Goal: Task Accomplishment & Management: Use online tool/utility

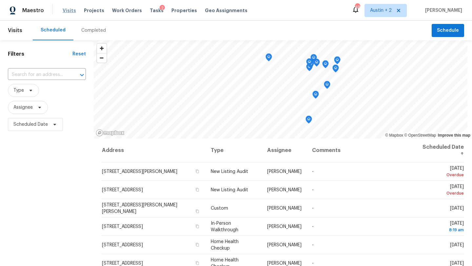
click at [66, 13] on span "Visits" at bounding box center [69, 10] width 13 height 7
click at [70, 11] on span "Visits" at bounding box center [69, 10] width 13 height 7
click at [26, 93] on span "Type" at bounding box center [23, 90] width 31 height 13
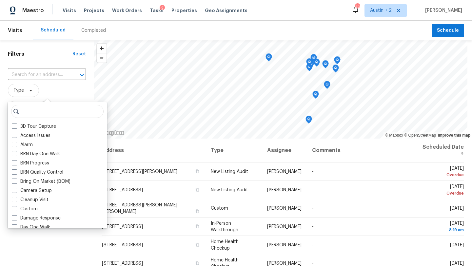
click at [45, 110] on input "search" at bounding box center [57, 111] width 92 height 13
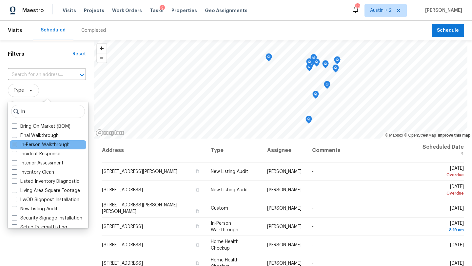
type input "in"
click at [53, 144] on label "In-Person Walkthrough" at bounding box center [41, 145] width 58 height 7
click at [16, 144] on input "In-Person Walkthrough" at bounding box center [14, 144] width 4 height 4
checkbox input "true"
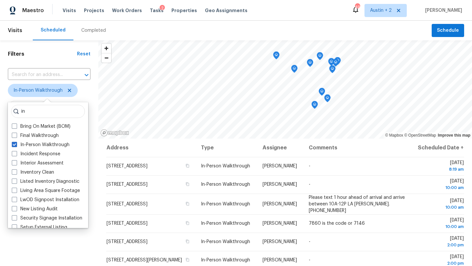
click at [79, 86] on span "In-Person Walkthrough" at bounding box center [49, 90] width 83 height 13
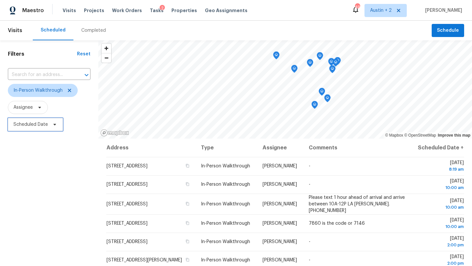
click at [39, 123] on span "Scheduled Date" at bounding box center [30, 124] width 34 height 7
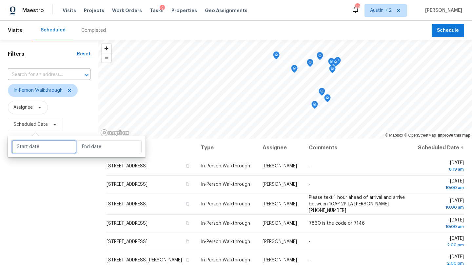
click at [45, 146] on input "text" at bounding box center [44, 146] width 65 height 13
select select "8"
select select "2025"
select select "9"
select select "2025"
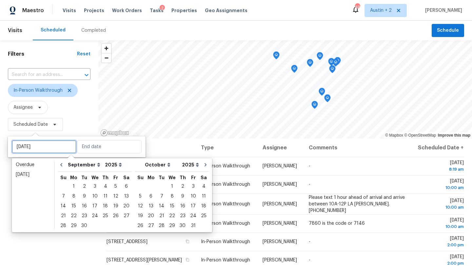
type input "Thu, Sep 04"
click at [95, 213] on div "24" at bounding box center [94, 215] width 11 height 9
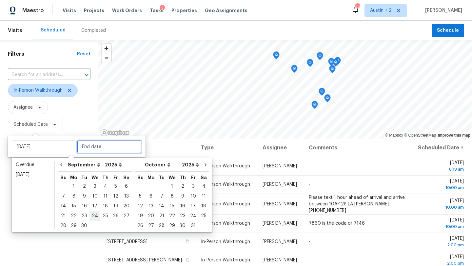
type input "Wed, Sep 24"
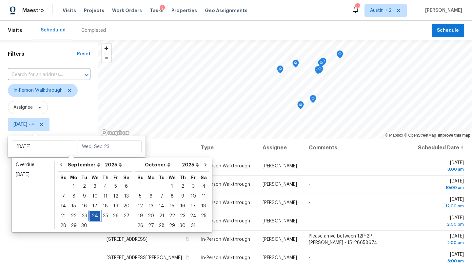
click at [95, 215] on div "24" at bounding box center [94, 215] width 11 height 9
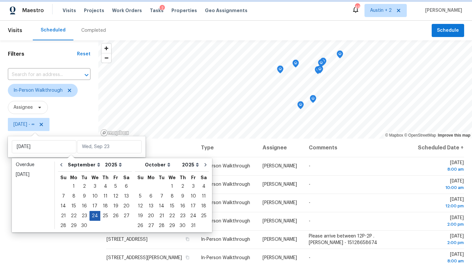
type input "Wed, Sep 24"
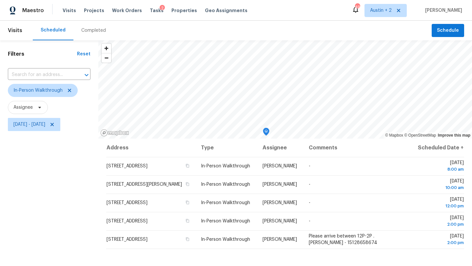
click at [45, 209] on div "Filters Reset ​ In-Person Walkthrough Assignee Wed, Sep 24 - Wed, Sep 24" at bounding box center [49, 195] width 98 height 311
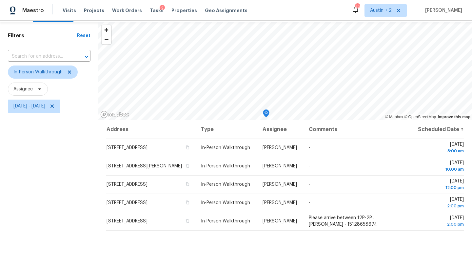
scroll to position [18, 0]
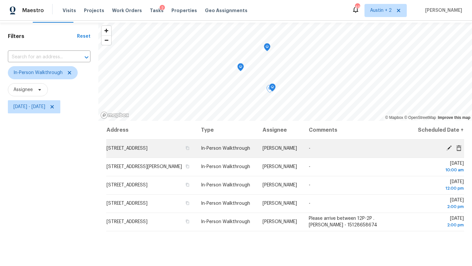
click at [142, 151] on span "5618 Salado Fls, San Antonio, TX 78222" at bounding box center [127, 148] width 41 height 5
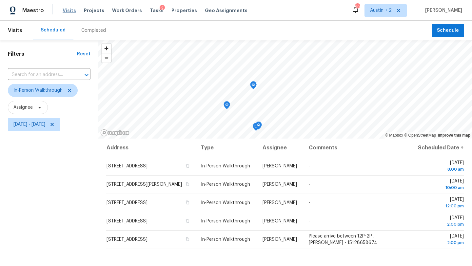
click at [72, 11] on span "Visits" at bounding box center [69, 10] width 13 height 7
click at [69, 88] on icon at bounding box center [69, 90] width 5 height 5
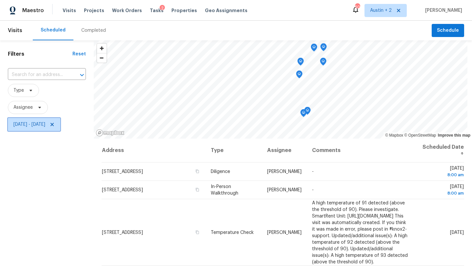
click at [55, 124] on icon at bounding box center [51, 124] width 5 height 5
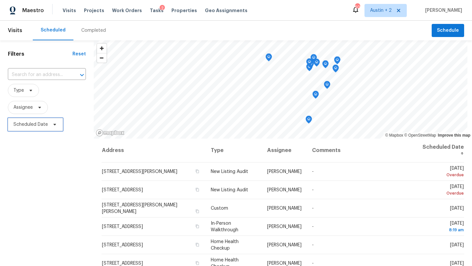
click at [46, 124] on span "Scheduled Date" at bounding box center [30, 124] width 34 height 7
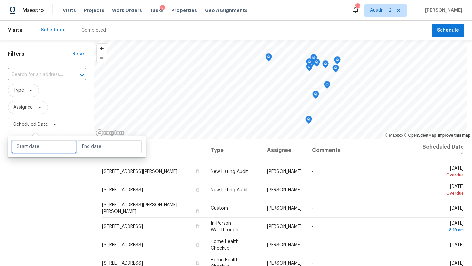
click at [53, 148] on input "text" at bounding box center [44, 146] width 65 height 13
select select "8"
select select "2025"
select select "9"
select select "2025"
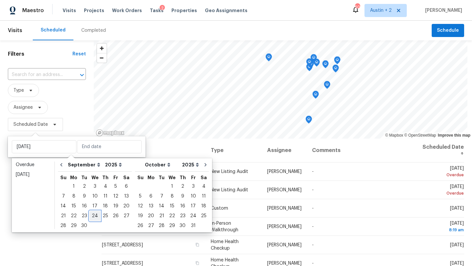
click at [93, 218] on div "24" at bounding box center [94, 215] width 11 height 9
type input "Wed, Sep 24"
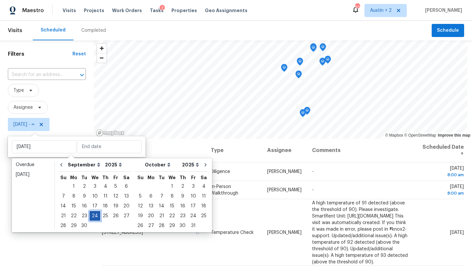
click at [93, 218] on div "24" at bounding box center [94, 215] width 11 height 9
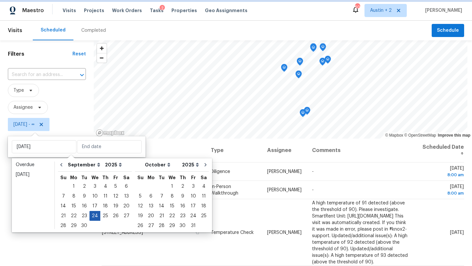
type input "Wed, Sep 24"
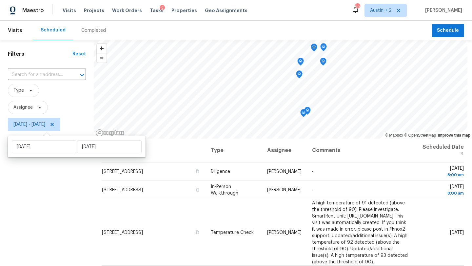
click at [51, 206] on div "Filters Reset ​ Type Assignee Wed, Sep 24 - Wed, Sep 24" at bounding box center [47, 195] width 94 height 311
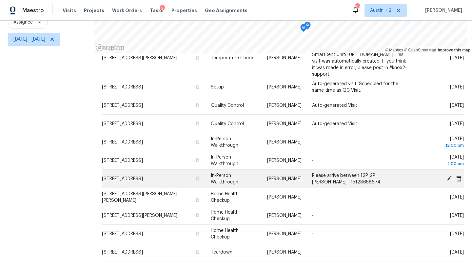
scroll to position [175, 0]
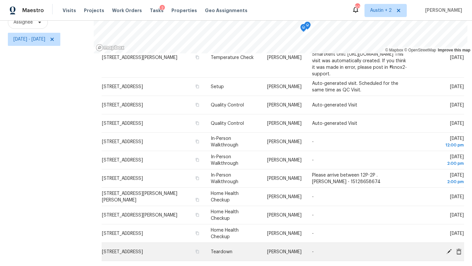
click at [447, 253] on icon at bounding box center [449, 251] width 6 height 6
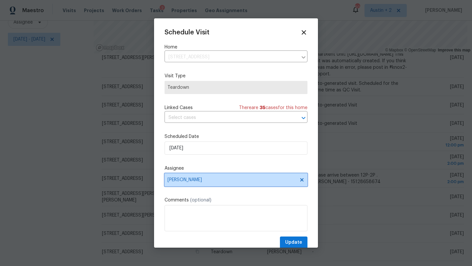
click at [205, 179] on span "[PERSON_NAME]" at bounding box center [231, 179] width 128 height 5
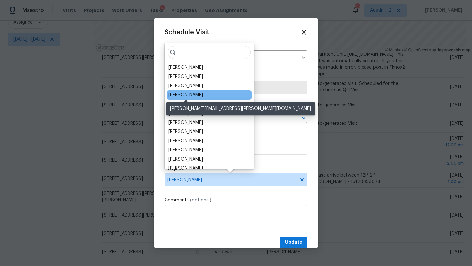
click at [198, 95] on div "[PERSON_NAME]" at bounding box center [185, 95] width 34 height 7
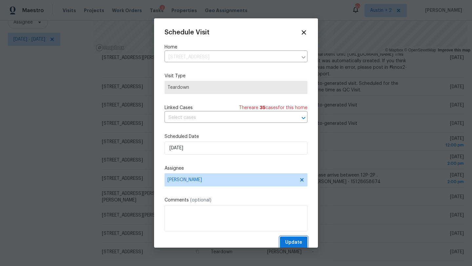
click at [295, 243] on span "Update" at bounding box center [293, 243] width 17 height 8
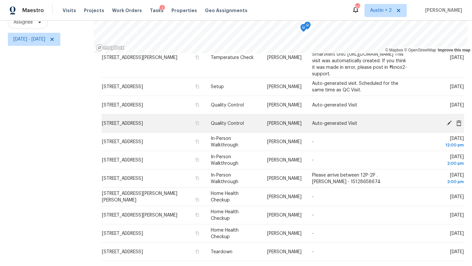
click at [140, 121] on span "[STREET_ADDRESS]" at bounding box center [122, 123] width 41 height 5
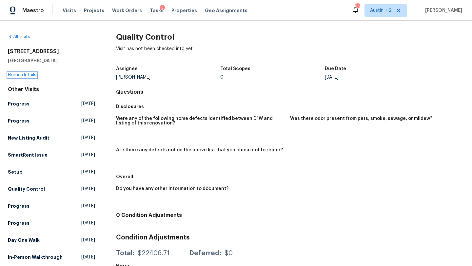
click at [28, 76] on link "Home details" at bounding box center [22, 75] width 29 height 5
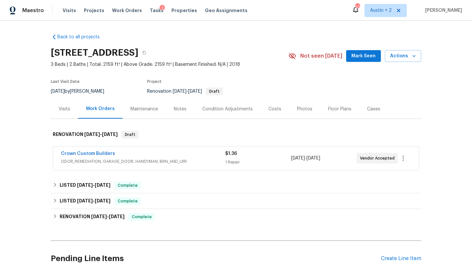
click at [369, 56] on span "Mark Seen" at bounding box center [363, 56] width 24 height 8
click at [178, 107] on div "Notes" at bounding box center [180, 109] width 13 height 7
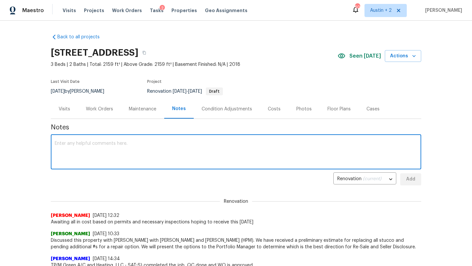
click at [96, 158] on textarea at bounding box center [236, 152] width 362 height 23
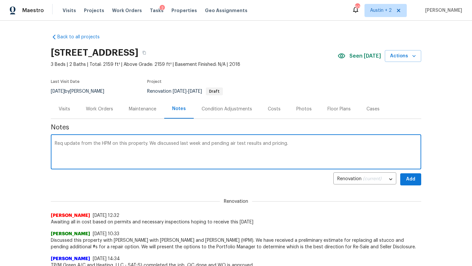
type textarea "Req update from the HPM on this property. We discussed last week and pending ai…"
click at [413, 179] on span "Add" at bounding box center [410, 179] width 10 height 8
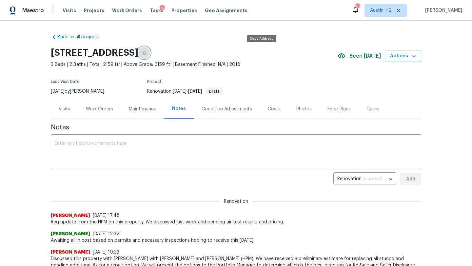
click at [150, 50] on button "button" at bounding box center [144, 53] width 12 height 12
click at [419, 56] on button "Actions" at bounding box center [403, 56] width 36 height 12
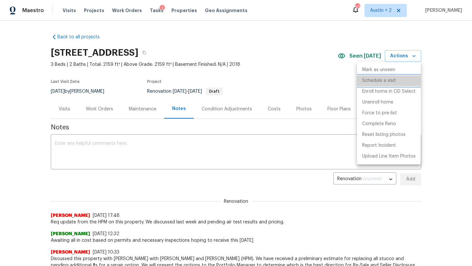
click at [380, 82] on p "Schedule a visit" at bounding box center [379, 80] width 34 height 7
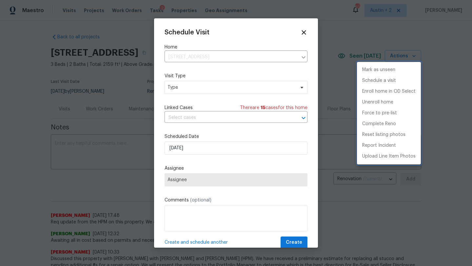
click at [184, 89] on div at bounding box center [236, 133] width 472 height 266
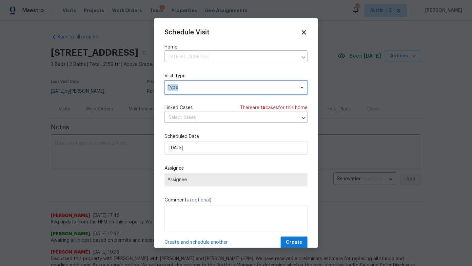
click at [184, 89] on span "Type" at bounding box center [230, 87] width 127 height 7
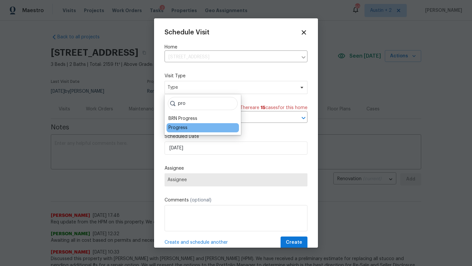
type input "pro"
click at [184, 131] on div "Progress" at bounding box center [177, 128] width 19 height 7
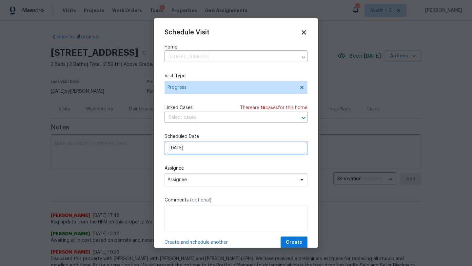
click at [193, 152] on input "[DATE]" at bounding box center [236, 148] width 143 height 13
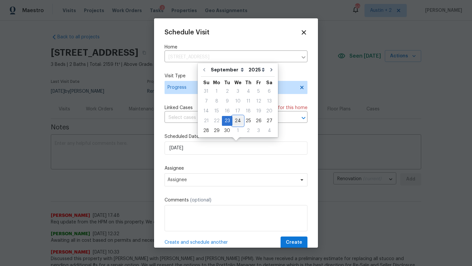
click at [236, 119] on div "24" at bounding box center [237, 120] width 11 height 9
type input "9/24/2025"
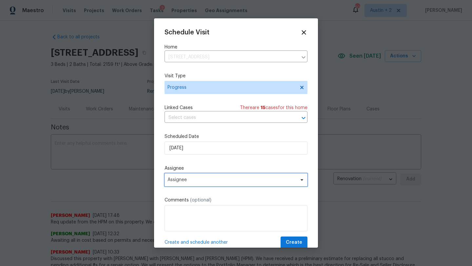
click at [200, 184] on span "Assignee" at bounding box center [236, 179] width 143 height 13
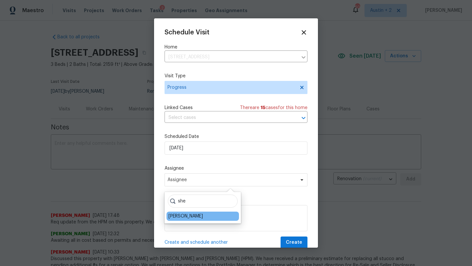
type input "she"
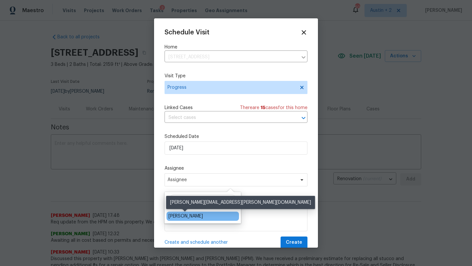
click at [197, 218] on div "[PERSON_NAME]" at bounding box center [185, 216] width 34 height 7
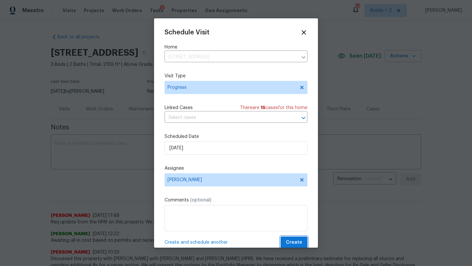
click at [293, 242] on span "Create" at bounding box center [294, 243] width 16 height 8
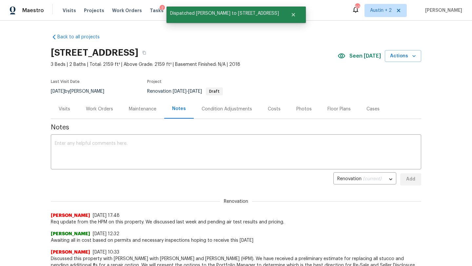
click at [63, 109] on div "Visits" at bounding box center [64, 109] width 11 height 7
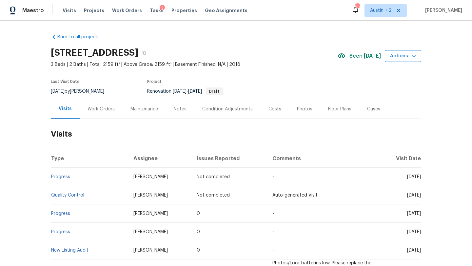
click at [400, 52] on span "Actions" at bounding box center [403, 56] width 26 height 8
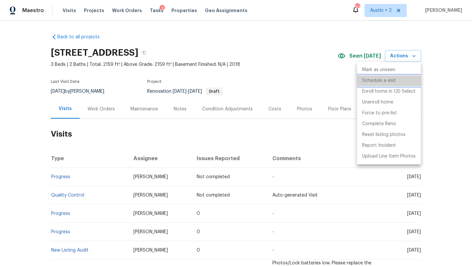
click at [377, 79] on p "Schedule a visit" at bounding box center [379, 80] width 34 height 7
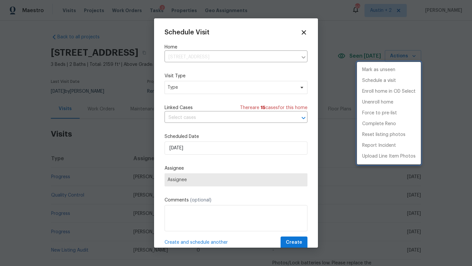
click at [186, 87] on div at bounding box center [236, 133] width 472 height 266
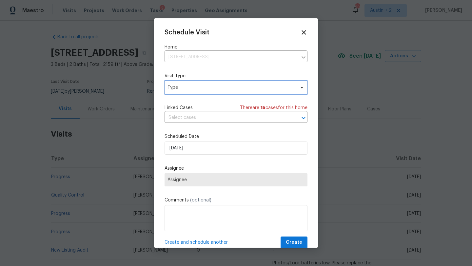
click at [187, 88] on span "Type" at bounding box center [230, 87] width 127 height 7
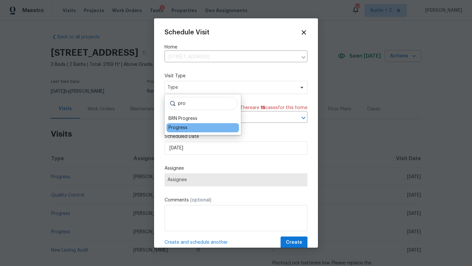
type input "pro"
click at [180, 125] on div "Progress" at bounding box center [177, 128] width 19 height 7
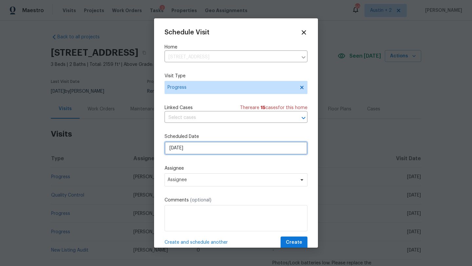
click at [183, 151] on input "[DATE]" at bounding box center [236, 148] width 143 height 13
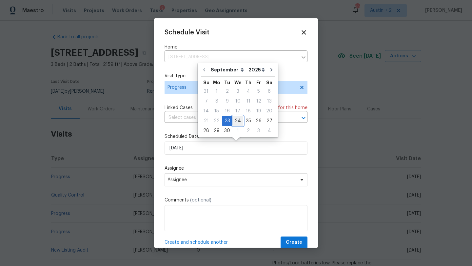
click at [238, 117] on div "24" at bounding box center [237, 120] width 11 height 9
type input "9/24/2025"
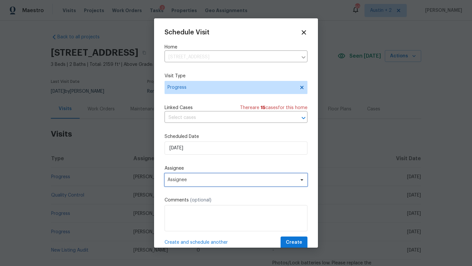
click at [189, 183] on span "Assignee" at bounding box center [231, 179] width 128 height 5
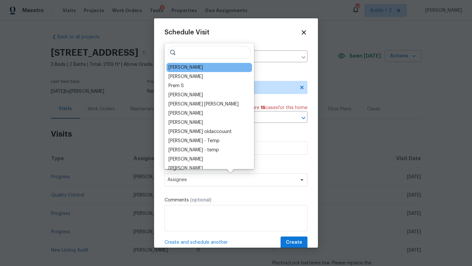
click at [186, 67] on div "[PERSON_NAME]" at bounding box center [185, 67] width 34 height 7
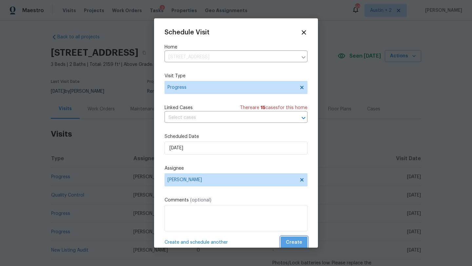
click at [292, 240] on span "Create" at bounding box center [294, 243] width 16 height 8
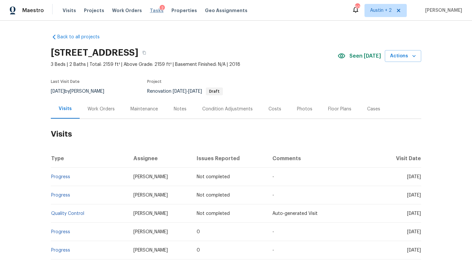
click at [152, 9] on span "Tasks" at bounding box center [157, 10] width 14 height 5
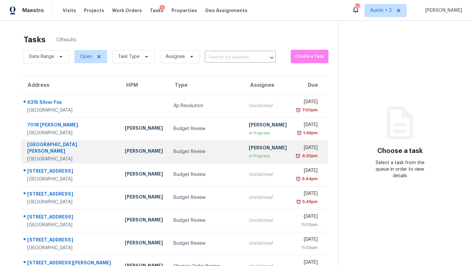
click at [125, 153] on div "[PERSON_NAME]" at bounding box center [144, 152] width 38 height 8
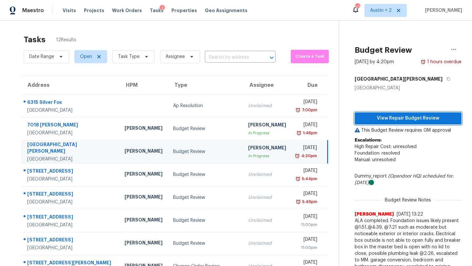
click at [389, 116] on span "View Repair Budget Review" at bounding box center [408, 118] width 96 height 8
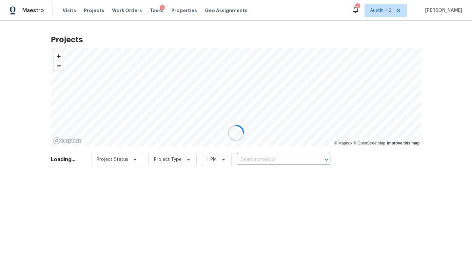
click at [267, 158] on div at bounding box center [236, 133] width 472 height 266
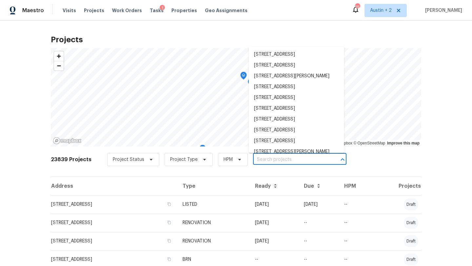
click at [261, 159] on input "text" at bounding box center [290, 160] width 75 height 10
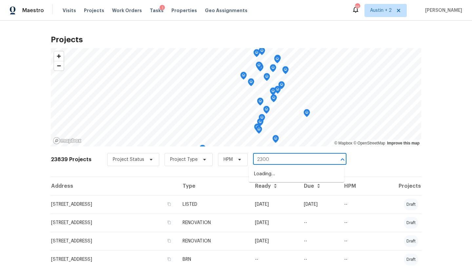
type input "23006"
click at [267, 173] on li "[STREET_ADDRESS]" at bounding box center [296, 174] width 95 height 11
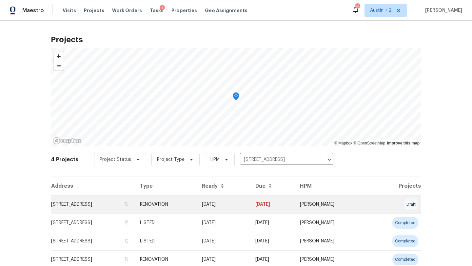
click at [92, 203] on td "[STREET_ADDRESS]" at bounding box center [93, 204] width 84 height 18
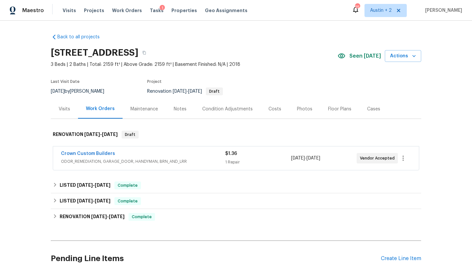
click at [361, 55] on span "Seen [DATE]" at bounding box center [364, 56] width 31 height 7
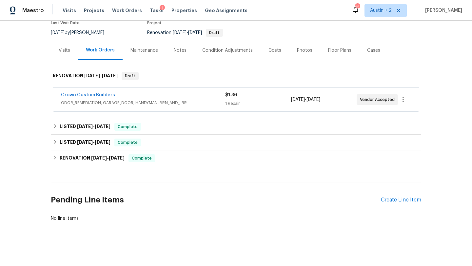
scroll to position [59, 0]
click at [386, 197] on div "Create Line Item" at bounding box center [401, 200] width 40 height 6
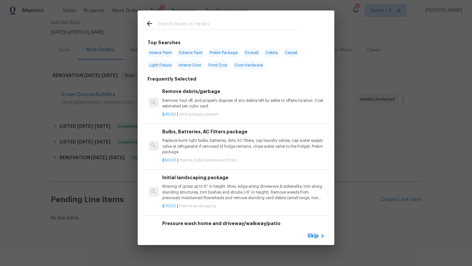
click at [194, 25] on input "text" at bounding box center [227, 25] width 139 height 10
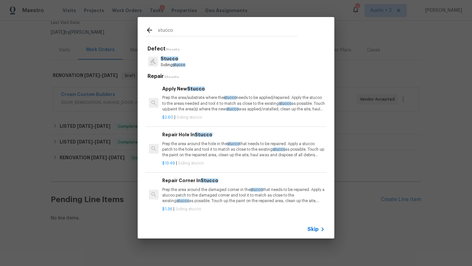
type input "stucco"
click at [176, 61] on p "Stucco" at bounding box center [173, 58] width 25 height 7
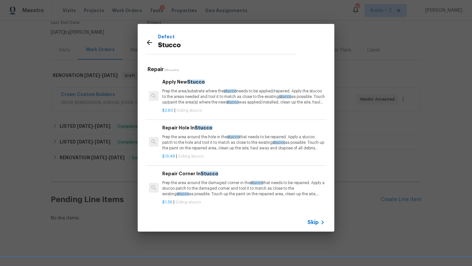
click at [211, 94] on p "Prep the area/substrate where the stucco needs to be applied/repaired. Apply th…" at bounding box center [243, 96] width 163 height 17
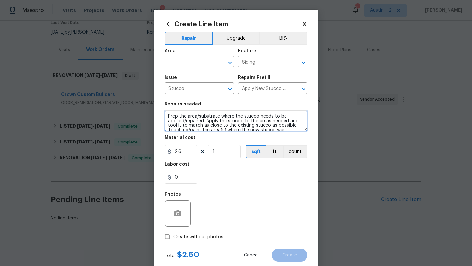
scroll to position [14, 0]
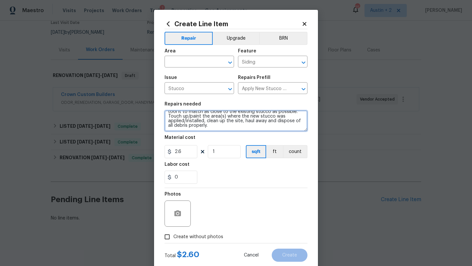
drag, startPoint x: 166, startPoint y: 116, endPoint x: 219, endPoint y: 165, distance: 72.1
click at [219, 165] on section "Repairs needed Prep the area/substrate where the stucco needs to be applied/rep…" at bounding box center [236, 143] width 143 height 90
click at [170, 112] on textarea "Prep the area/substrate where the stucco needs to be applied/repaired. Apply th…" at bounding box center [236, 120] width 143 height 21
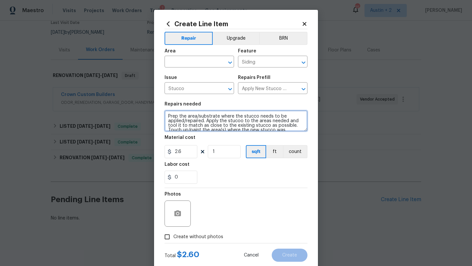
click at [167, 116] on textarea "Prep the area/substrate where the stucco needs to be applied/repaired. Apply th…" at bounding box center [236, 120] width 143 height 21
type textarea "*****Please provide a QUOTE for the following*****: Prep the area/substrate whe…"
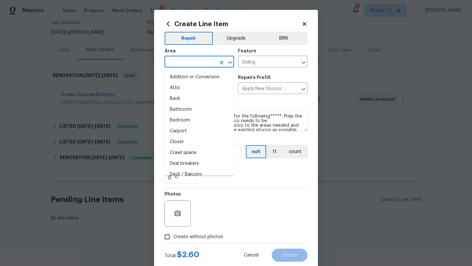
click at [181, 66] on input "text" at bounding box center [190, 62] width 51 height 10
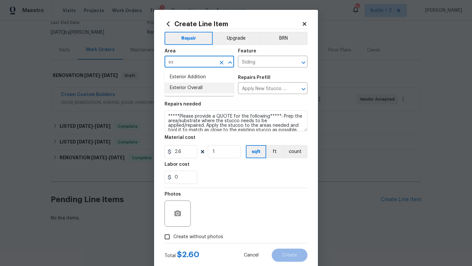
click at [194, 86] on li "Exterior Overall" at bounding box center [199, 88] width 69 height 11
type input "Exterior Overall"
drag, startPoint x: 182, startPoint y: 153, endPoint x: 156, endPoint y: 152, distance: 26.2
click at [156, 152] on div "Create Line Item Repair Upgrade BRN Area Exterior Overall ​ Feature Siding ​ Is…" at bounding box center [236, 141] width 164 height 263
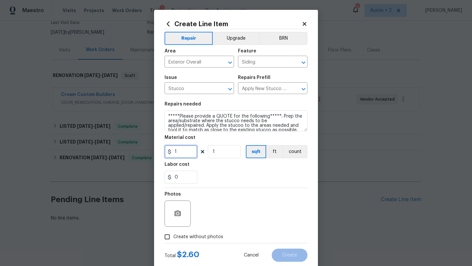
type input "1"
click at [190, 240] on span "Create without photos" at bounding box center [198, 237] width 50 height 7
click at [173, 240] on input "Create without photos" at bounding box center [167, 237] width 12 height 12
checkbox input "true"
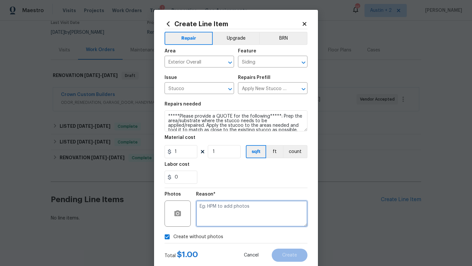
click at [227, 213] on textarea at bounding box center [251, 214] width 111 height 26
type textarea "..."
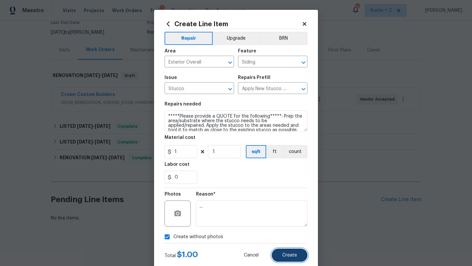
click at [289, 251] on button "Create" at bounding box center [290, 255] width 36 height 13
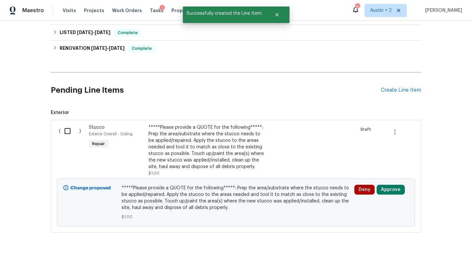
scroll to position [169, 0]
click at [394, 195] on div "Deny Approve" at bounding box center [381, 201] width 58 height 39
click at [394, 191] on button "Approve" at bounding box center [391, 189] width 28 height 10
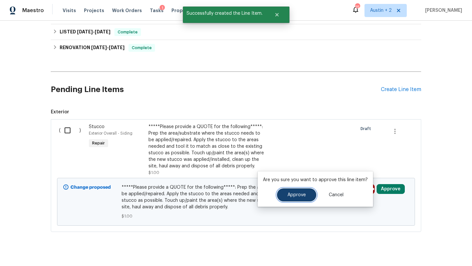
click at [299, 195] on span "Approve" at bounding box center [296, 195] width 18 height 5
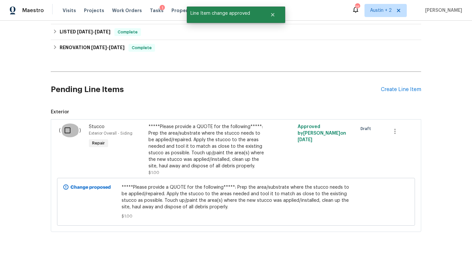
click at [65, 130] on input "checkbox" at bounding box center [70, 131] width 19 height 14
checkbox input "true"
click at [440, 246] on span "Create Work Order" at bounding box center [435, 250] width 44 height 8
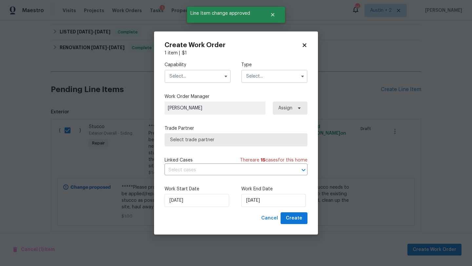
click at [205, 76] on input "text" at bounding box center [198, 76] width 66 height 13
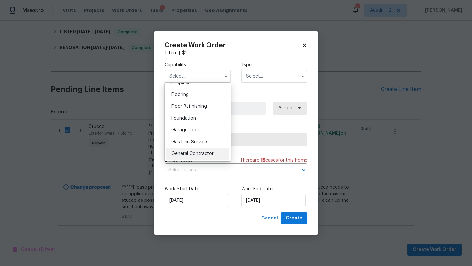
click at [205, 152] on span "General Contractor" at bounding box center [192, 153] width 42 height 5
type input "General Contractor"
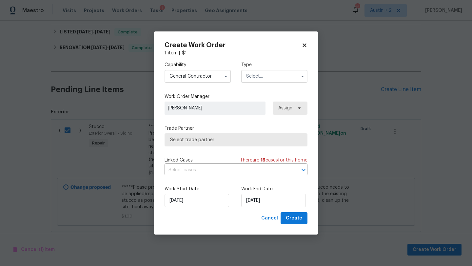
click at [277, 80] on input "text" at bounding box center [274, 76] width 66 height 13
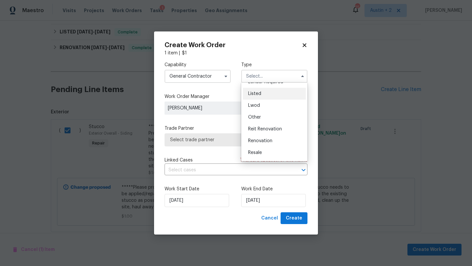
scroll to position [57, 0]
click at [262, 90] on div "Listed" at bounding box center [274, 92] width 63 height 12
type input "Listed"
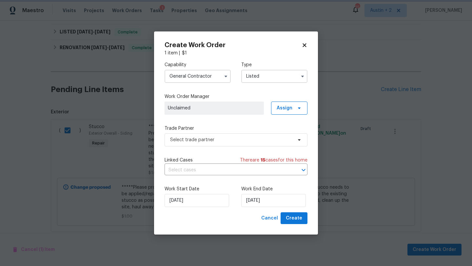
scroll to position [0, 0]
click at [295, 107] on span at bounding box center [298, 108] width 7 height 5
click at [289, 145] on div "Assign to HPM" at bounding box center [291, 145] width 31 height 7
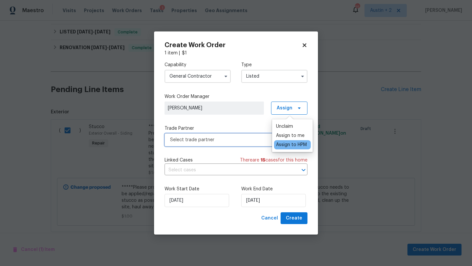
click at [259, 140] on span "Select trade partner" at bounding box center [231, 140] width 122 height 7
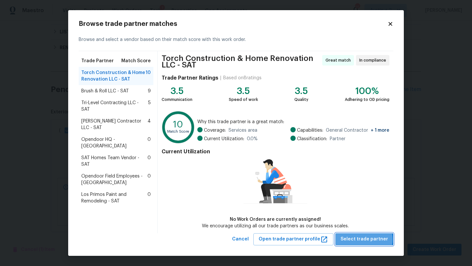
click at [367, 239] on span "Select trade partner" at bounding box center [365, 239] width 48 height 8
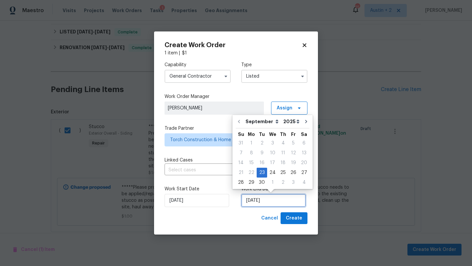
click at [285, 203] on input "9/23/2025" at bounding box center [273, 200] width 65 height 13
click at [259, 182] on div "30" at bounding box center [262, 182] width 10 height 9
type input "9/30/2025"
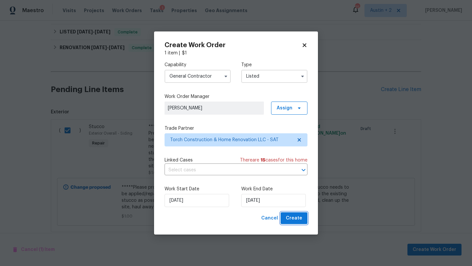
click at [296, 219] on span "Create" at bounding box center [294, 218] width 16 height 8
checkbox input "false"
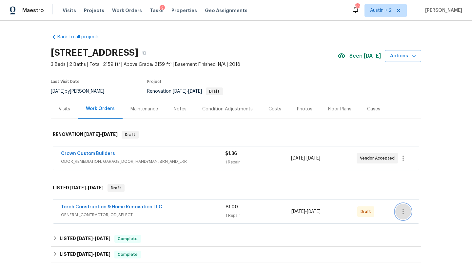
click at [401, 208] on icon "button" at bounding box center [403, 212] width 8 height 8
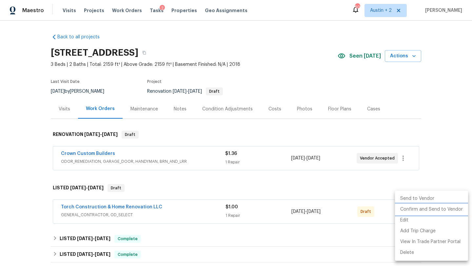
click at [412, 211] on li "Confirm and Send to Vendor" at bounding box center [431, 209] width 73 height 11
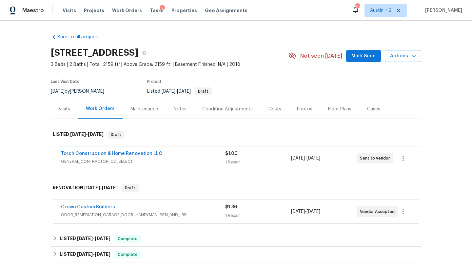
click at [365, 55] on span "Mark Seen" at bounding box center [363, 56] width 24 height 8
click at [150, 8] on div "Tasks 2" at bounding box center [157, 10] width 14 height 7
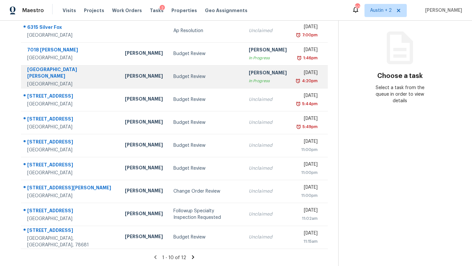
scroll to position [75, 0]
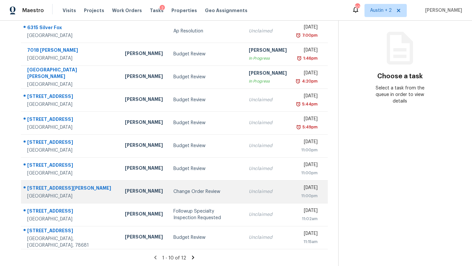
click at [180, 193] on div "Change Order Review" at bounding box center [205, 191] width 65 height 7
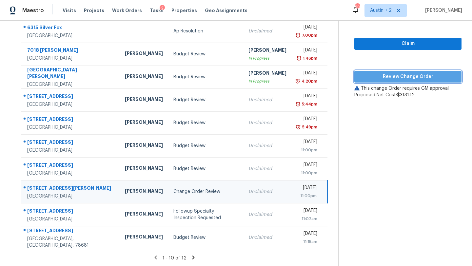
click at [389, 74] on span "Review Change Order" at bounding box center [408, 77] width 97 height 8
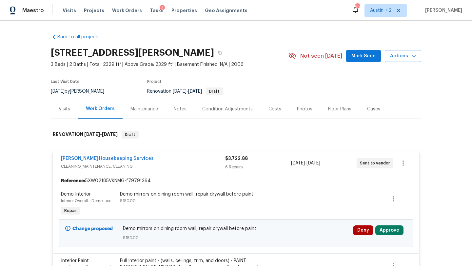
scroll to position [46, 0]
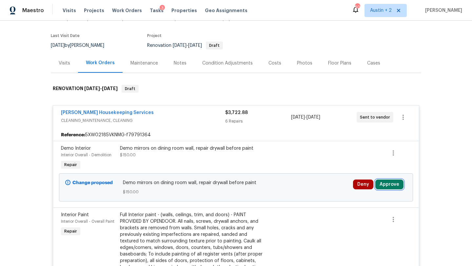
click at [391, 181] on button "Approve" at bounding box center [389, 185] width 28 height 10
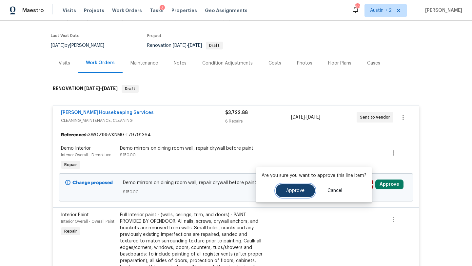
click at [303, 186] on button "Approve" at bounding box center [295, 190] width 39 height 13
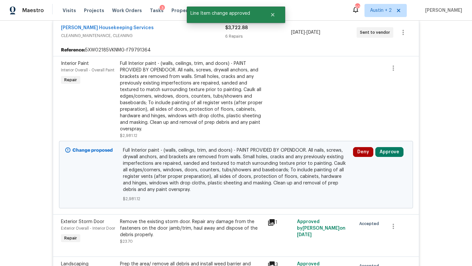
scroll to position [131, 0]
click at [383, 151] on button "Approve" at bounding box center [389, 152] width 28 height 10
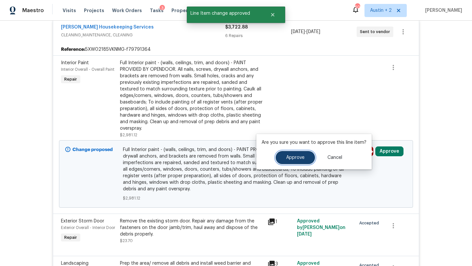
click at [293, 157] on span "Approve" at bounding box center [295, 157] width 18 height 5
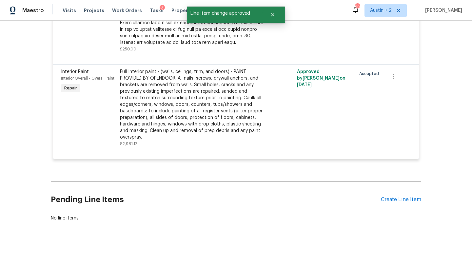
scroll to position [0, 0]
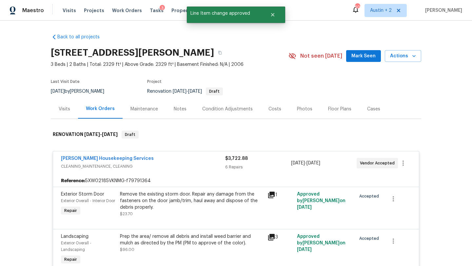
click at [354, 57] on span "Mark Seen" at bounding box center [363, 56] width 24 height 8
click at [268, 109] on div "Costs" at bounding box center [274, 109] width 13 height 7
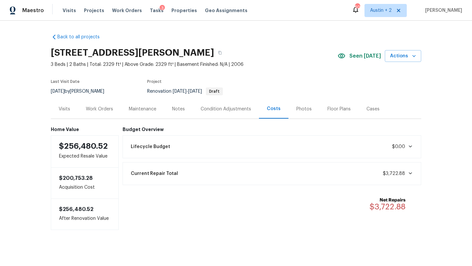
click at [184, 170] on div "Current Repair Total $3,722.88" at bounding box center [272, 173] width 290 height 14
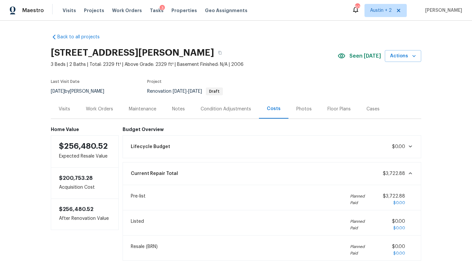
click at [204, 175] on div "Current Repair Total $3,722.88" at bounding box center [272, 173] width 290 height 14
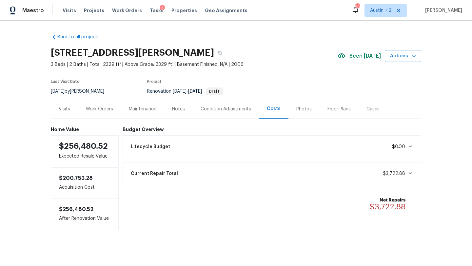
click at [107, 108] on div "Work Orders" at bounding box center [99, 109] width 27 height 7
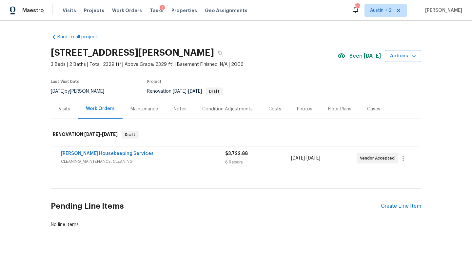
click at [277, 108] on div "Costs" at bounding box center [274, 109] width 13 height 7
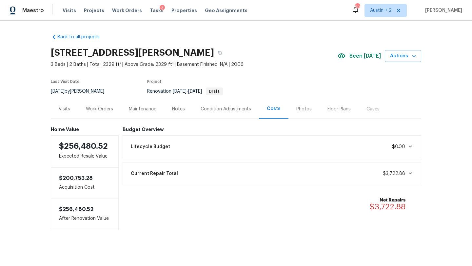
click at [101, 109] on div "Work Orders" at bounding box center [99, 109] width 27 height 7
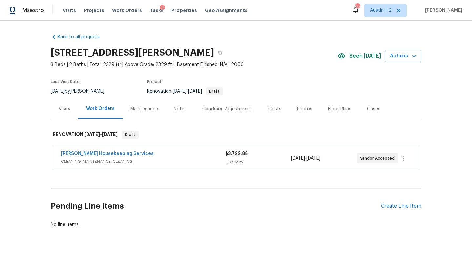
click at [275, 111] on div "Costs" at bounding box center [274, 109] width 13 height 7
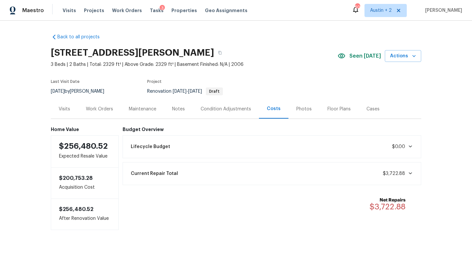
click at [172, 143] on div "Lifecycle Budget $0.00" at bounding box center [272, 147] width 290 height 14
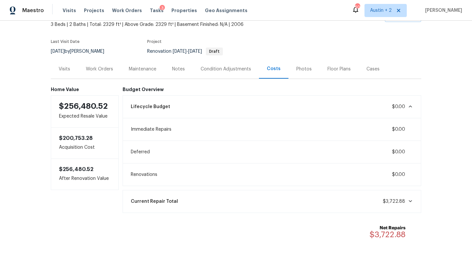
scroll to position [60, 0]
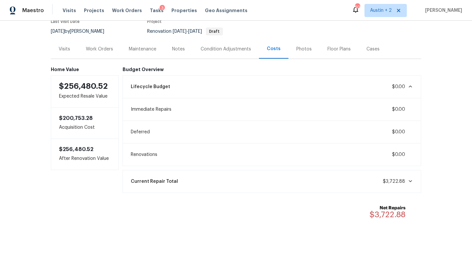
click at [184, 181] on div "Current Repair Total $3,722.88" at bounding box center [272, 181] width 290 height 14
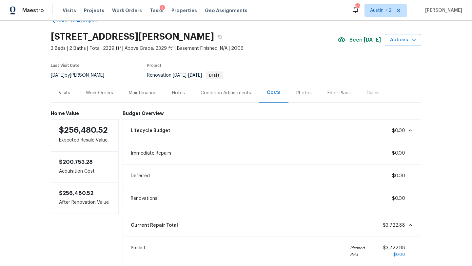
scroll to position [0, 0]
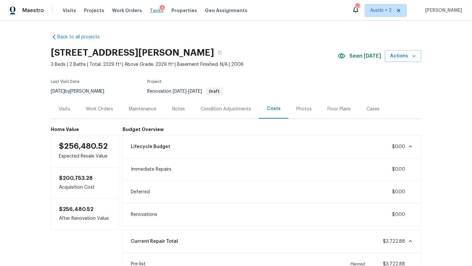
click at [150, 12] on span "Tasks" at bounding box center [157, 10] width 14 height 5
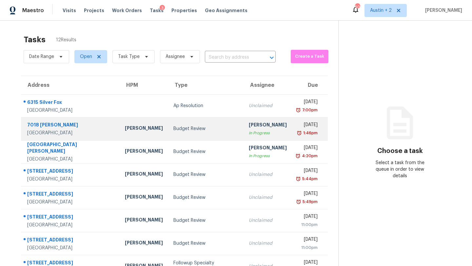
click at [168, 132] on td "Budget Review" at bounding box center [205, 128] width 75 height 23
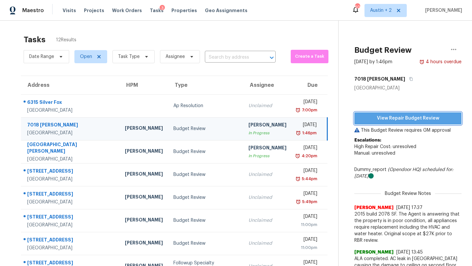
click at [383, 121] on span "View Repair Budget Review" at bounding box center [408, 118] width 97 height 8
click at [67, 10] on span "Visits" at bounding box center [69, 10] width 13 height 7
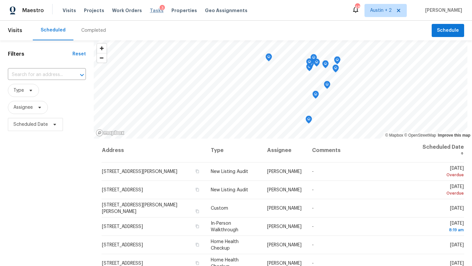
click at [150, 11] on span "Tasks" at bounding box center [157, 10] width 14 height 5
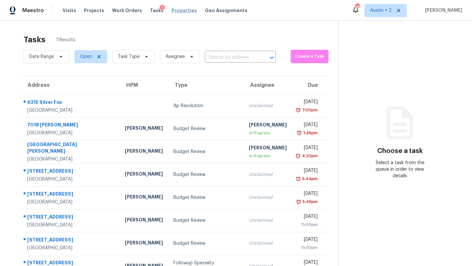
click at [178, 10] on span "Properties" at bounding box center [184, 10] width 26 height 7
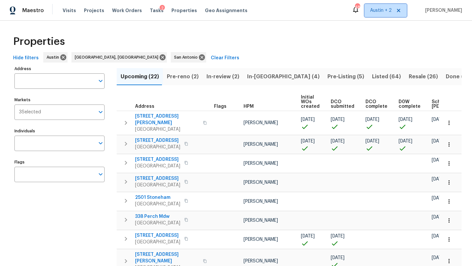
click at [386, 16] on span "Austin + 2" at bounding box center [385, 10] width 42 height 13
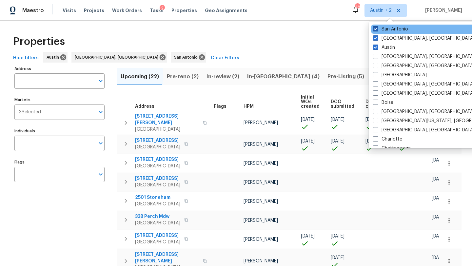
click at [375, 29] on span at bounding box center [375, 28] width 5 height 5
click at [375, 29] on input "San Antonio" at bounding box center [375, 28] width 4 height 4
checkbox input "false"
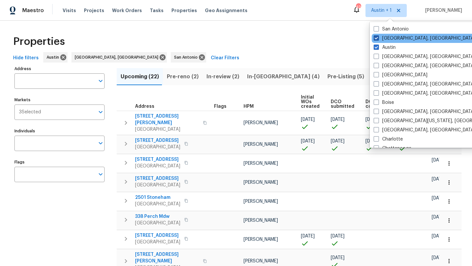
click at [375, 37] on span at bounding box center [376, 37] width 5 height 5
click at [375, 37] on input "Killeen, TX" at bounding box center [376, 37] width 4 height 4
checkbox input "false"
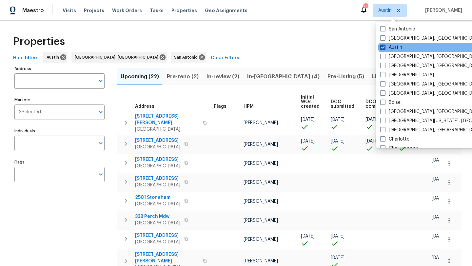
click at [386, 48] on label "Austin" at bounding box center [391, 47] width 22 height 7
click at [384, 48] on input "Austin" at bounding box center [382, 46] width 4 height 4
checkbox input "false"
checkbox input "true"
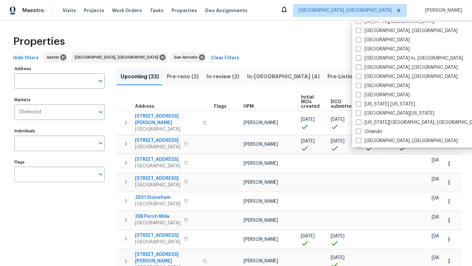
scroll to position [273, 0]
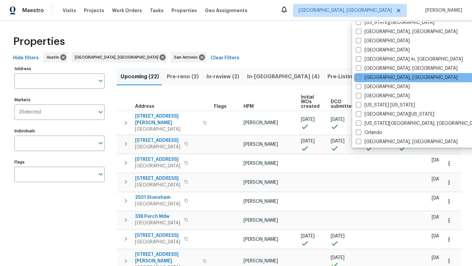
click at [379, 79] on label "Miami, FL" at bounding box center [407, 77] width 102 height 7
click at [360, 79] on input "Miami, FL" at bounding box center [358, 76] width 4 height 4
checkbox input "true"
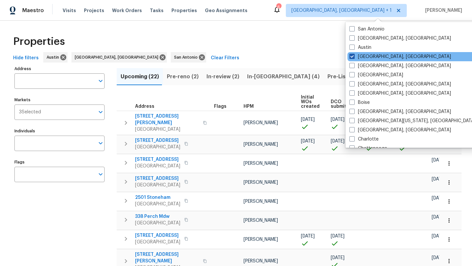
click at [352, 58] on span at bounding box center [351, 56] width 5 height 5
click at [352, 58] on input "Albuquerque, NM" at bounding box center [351, 55] width 4 height 4
checkbox input "false"
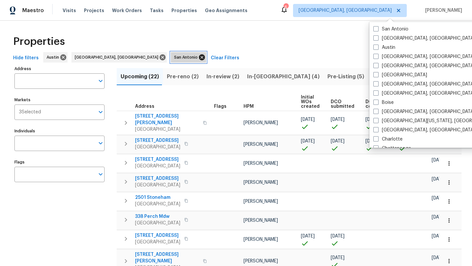
click at [198, 58] on icon at bounding box center [201, 57] width 7 height 7
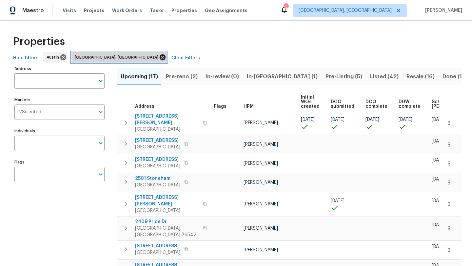
click at [160, 57] on icon at bounding box center [163, 57] width 6 height 6
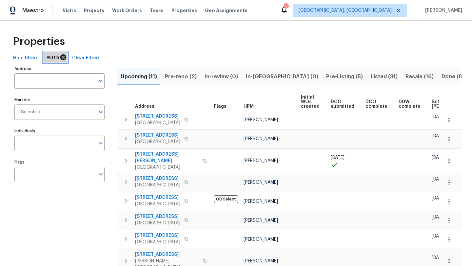
click at [61, 57] on icon at bounding box center [63, 57] width 7 height 7
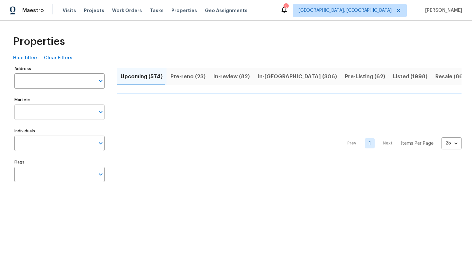
click at [78, 107] on input "Markets" at bounding box center [54, 112] width 80 height 15
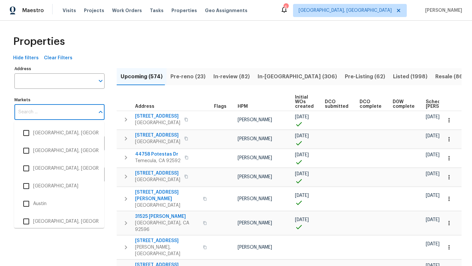
click at [75, 117] on input "Markets" at bounding box center [54, 112] width 80 height 15
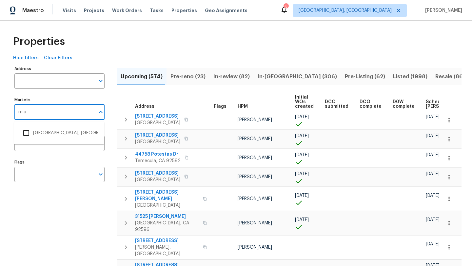
type input "miam"
click at [44, 135] on li "Miami, FL" at bounding box center [59, 133] width 80 height 14
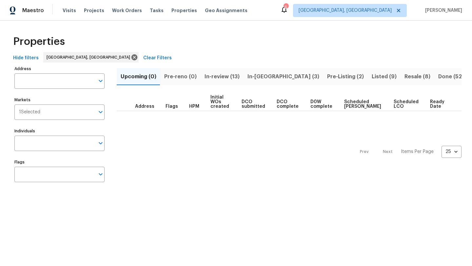
click at [194, 49] on div "Properties" at bounding box center [235, 41] width 451 height 21
click at [253, 75] on span "In-reno (3)" at bounding box center [283, 76] width 72 height 9
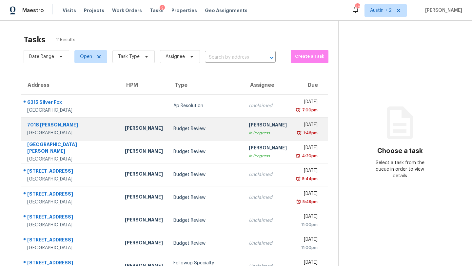
click at [173, 128] on div "Budget Review" at bounding box center [205, 129] width 65 height 7
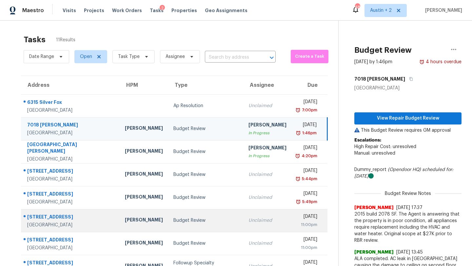
scroll to position [1, 0]
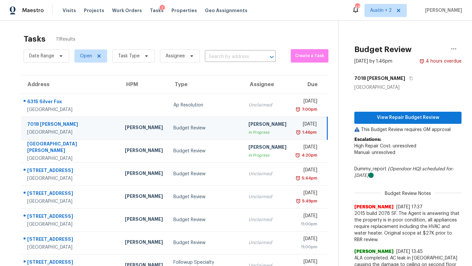
click at [197, 131] on div "Budget Review" at bounding box center [205, 128] width 65 height 7
click at [392, 118] on span "View Repair Budget Review" at bounding box center [408, 118] width 97 height 8
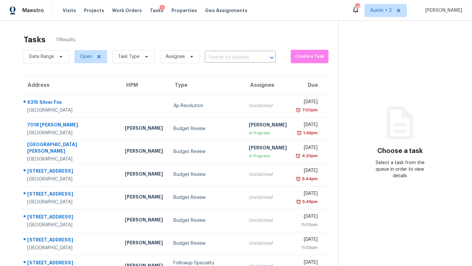
scroll to position [82, 0]
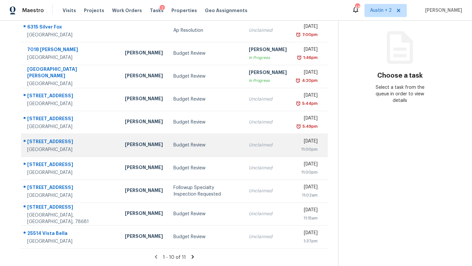
click at [125, 141] on div "[PERSON_NAME]" at bounding box center [144, 145] width 38 height 8
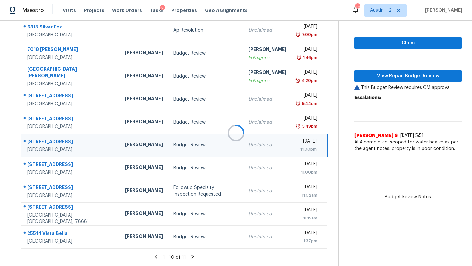
click at [387, 66] on div at bounding box center [236, 133] width 472 height 266
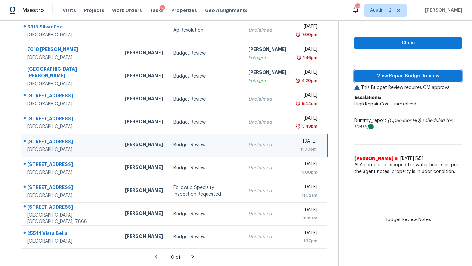
click at [381, 72] on span "View Repair Budget Review" at bounding box center [408, 76] width 97 height 8
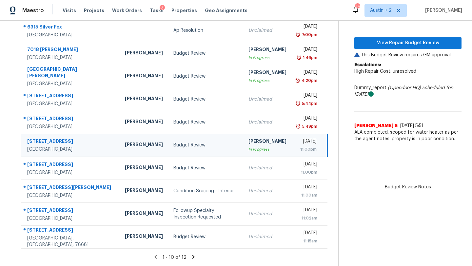
scroll to position [81, 0]
click at [122, 12] on span "Work Orders" at bounding box center [127, 10] width 30 height 7
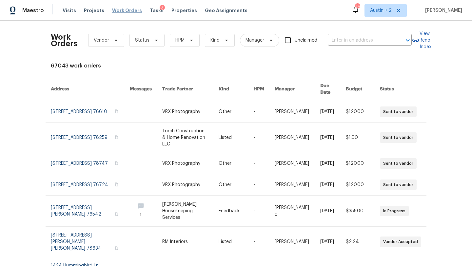
click at [120, 10] on span "Work Orders" at bounding box center [127, 10] width 30 height 7
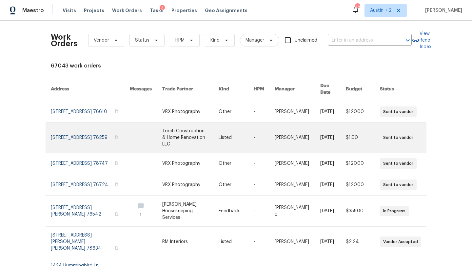
click at [71, 131] on link at bounding box center [90, 138] width 79 height 30
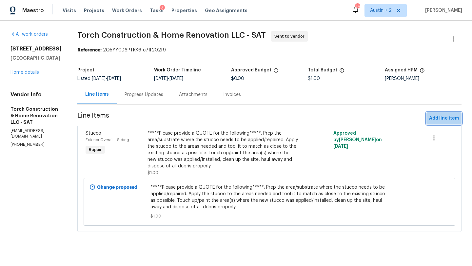
click at [446, 119] on span "Add line item" at bounding box center [444, 118] width 30 height 8
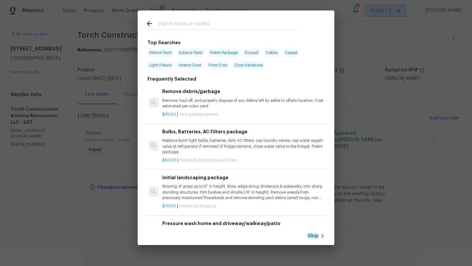
click at [226, 28] on input "text" at bounding box center [227, 25] width 139 height 10
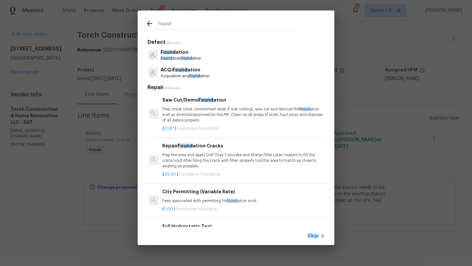
type input "found"
click at [188, 76] on p "Acquisition acq found ation" at bounding box center [185, 76] width 49 height 6
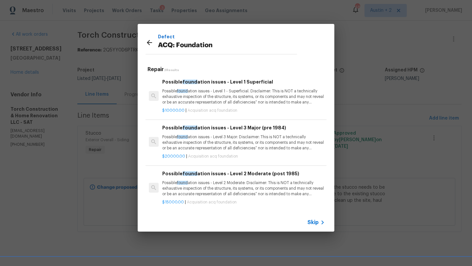
scroll to position [1, 0]
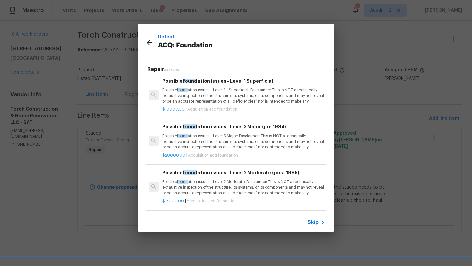
click at [211, 143] on p "Possible found ation issues - Level 3 Major: Disclaimer: This is NOT a technica…" at bounding box center [243, 141] width 163 height 17
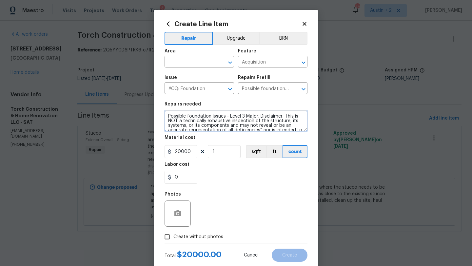
scroll to position [23, 0]
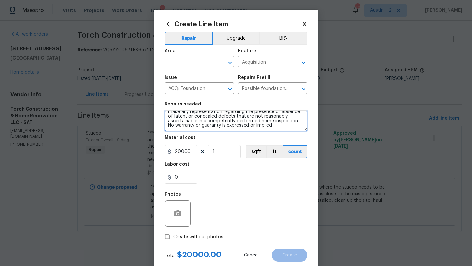
drag, startPoint x: 167, startPoint y: 116, endPoint x: 226, endPoint y: 198, distance: 101.4
click at [226, 198] on div "Repair Upgrade BRN Area ​ Feature Acquisition ​ Issue ACQ: Foundation ​ Repairs…" at bounding box center [236, 136] width 143 height 214
click at [303, 23] on icon at bounding box center [305, 24] width 4 height 4
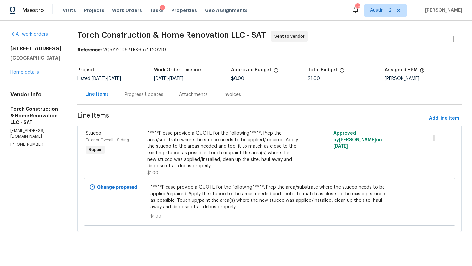
click at [160, 9] on div "3" at bounding box center [162, 8] width 5 height 7
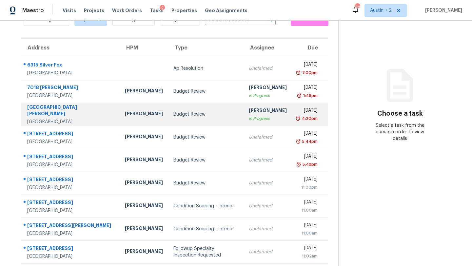
scroll to position [36, 0]
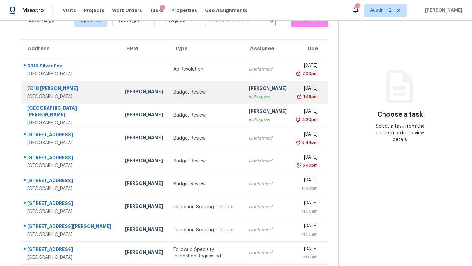
click at [173, 93] on div "Budget Review" at bounding box center [205, 92] width 65 height 7
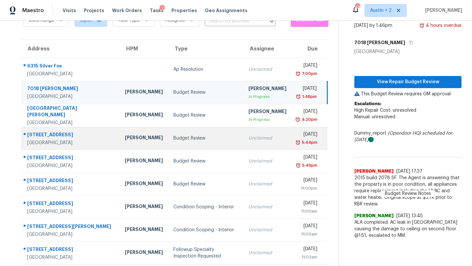
click at [185, 129] on td "Budget Review" at bounding box center [205, 138] width 75 height 23
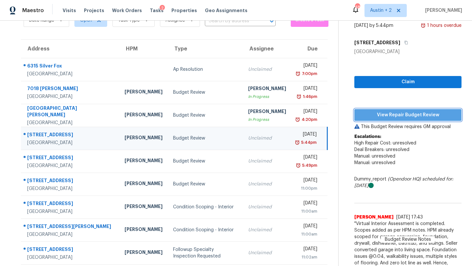
click at [354, 121] on button "View Repair Budget Review" at bounding box center [407, 115] width 107 height 12
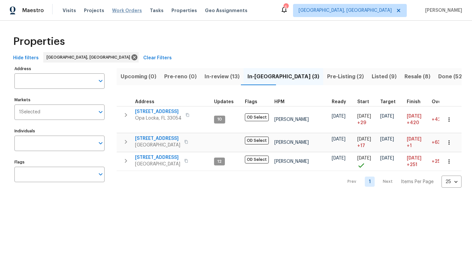
click at [120, 9] on span "Work Orders" at bounding box center [127, 10] width 30 height 7
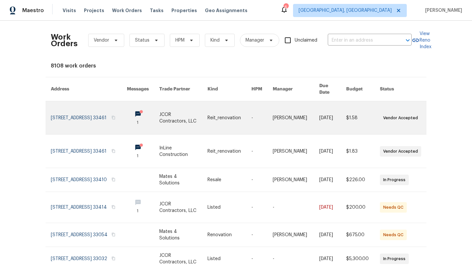
click at [177, 114] on link at bounding box center [183, 117] width 49 height 33
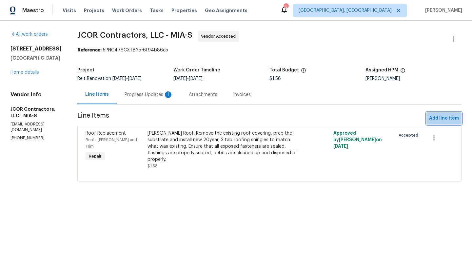
click at [441, 121] on span "Add line item" at bounding box center [444, 118] width 30 height 8
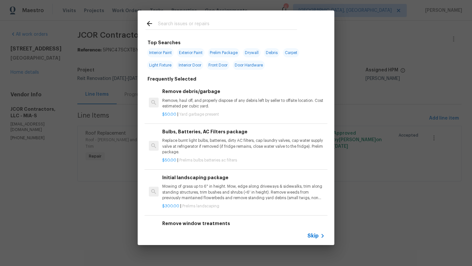
click at [217, 29] on input "text" at bounding box center [227, 25] width 139 height 10
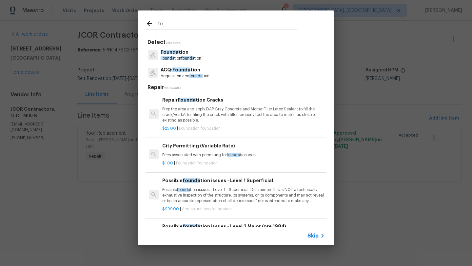
type input "f"
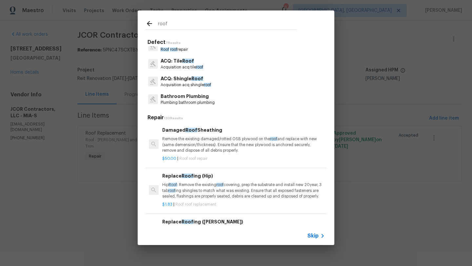
scroll to position [28, 0]
type input "roof"
click at [187, 80] on p "ACQ: Shingle Roof" at bounding box center [186, 77] width 50 height 7
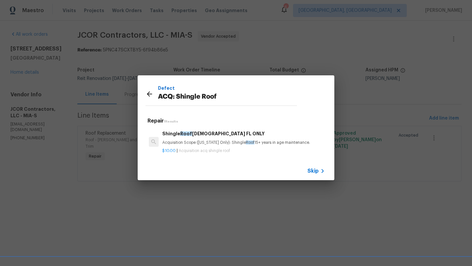
scroll to position [1, 0]
click at [150, 94] on icon at bounding box center [150, 94] width 8 height 8
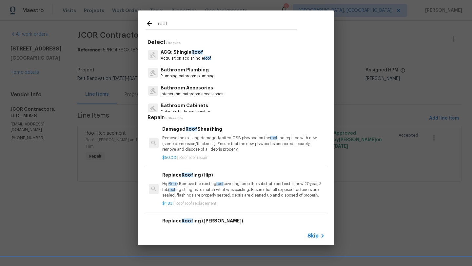
scroll to position [28, 0]
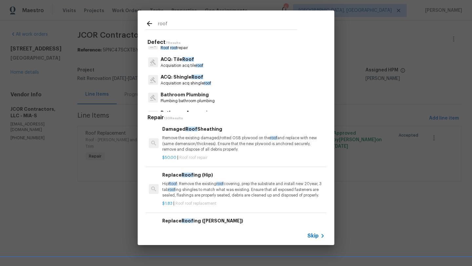
click at [184, 84] on p "Acquisition acq shingle roof" at bounding box center [186, 84] width 50 height 6
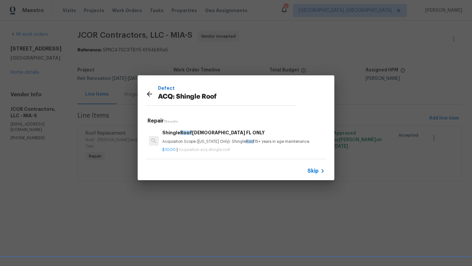
click at [146, 92] on icon at bounding box center [150, 94] width 8 height 8
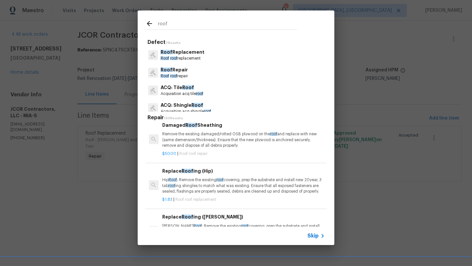
scroll to position [4, 0]
click at [173, 74] on p "Roof roof repair" at bounding box center [174, 76] width 27 height 6
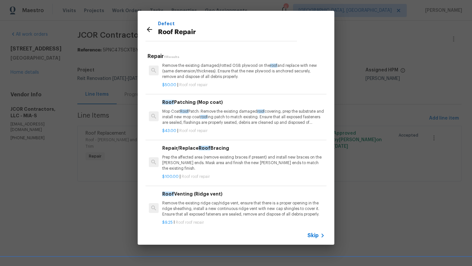
scroll to position [0, 0]
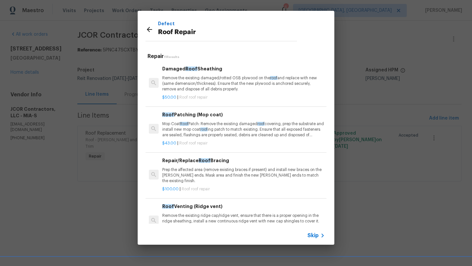
click at [150, 34] on div at bounding box center [152, 31] width 12 height 10
click at [149, 30] on icon at bounding box center [150, 30] width 8 height 8
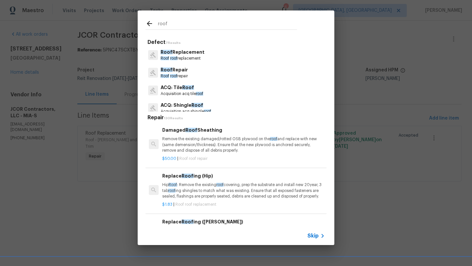
click at [186, 53] on p "Roof Replacement" at bounding box center [183, 52] width 44 height 7
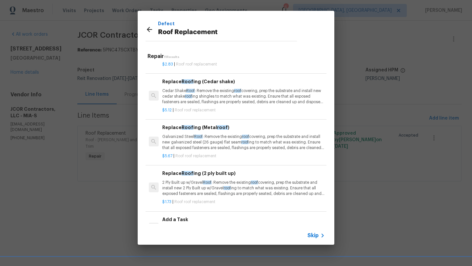
scroll to position [265, 0]
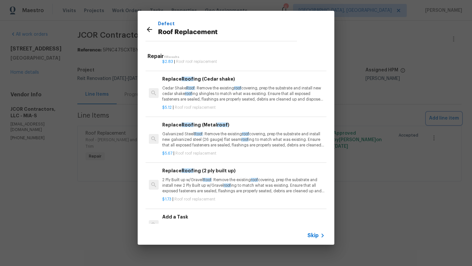
click at [350, 115] on div "Defect Roof Replacement Repair 11 Results Replace Roof ing (Hip) Hip Roof : Rem…" at bounding box center [236, 128] width 472 height 256
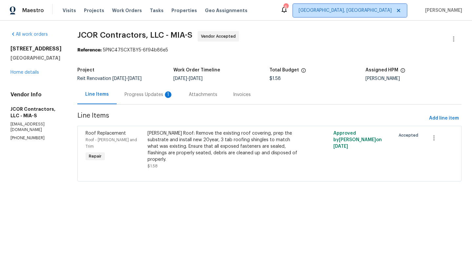
click at [382, 12] on span "Miami, FL" at bounding box center [345, 10] width 93 height 7
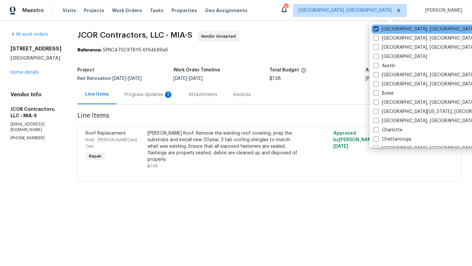
click at [382, 28] on label "Miami, FL" at bounding box center [424, 29] width 102 height 7
click at [378, 28] on input "Miami, FL" at bounding box center [375, 28] width 4 height 4
checkbox input "false"
checkbox input "true"
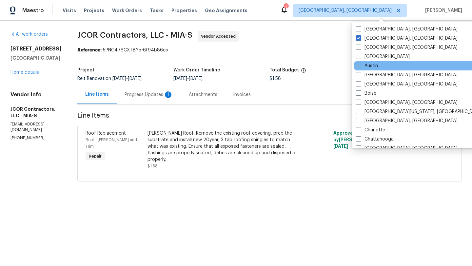
click at [373, 64] on label "Austin" at bounding box center [367, 66] width 22 height 7
click at [360, 64] on input "Austin" at bounding box center [358, 65] width 4 height 4
checkbox input "true"
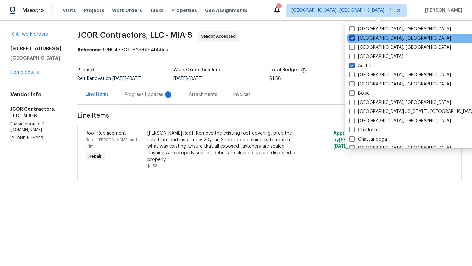
click at [367, 36] on label "Albuquerque, NM" at bounding box center [400, 38] width 102 height 7
click at [354, 36] on input "Albuquerque, NM" at bounding box center [351, 37] width 4 height 4
checkbox input "false"
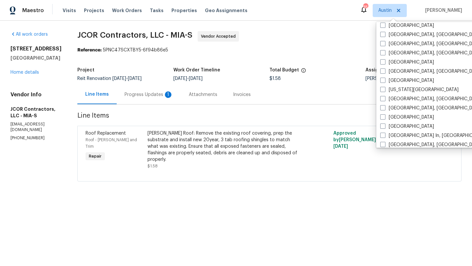
scroll to position [198, 0]
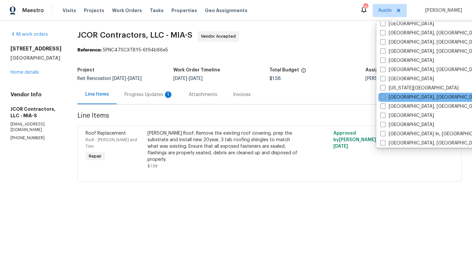
click at [398, 100] on label "Killeen, TX" at bounding box center [431, 97] width 102 height 7
click at [384, 98] on input "Killeen, TX" at bounding box center [382, 96] width 4 height 4
checkbox input "true"
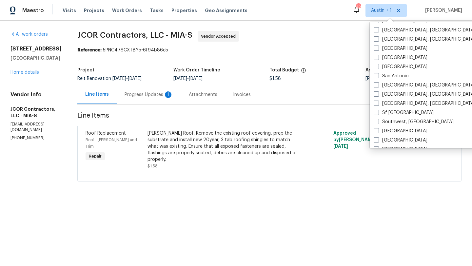
scroll to position [422, 0]
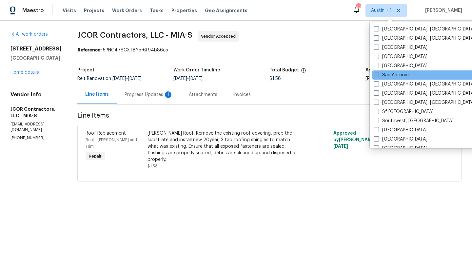
click at [394, 76] on label "San Antonio" at bounding box center [391, 75] width 35 height 7
click at [378, 76] on input "San Antonio" at bounding box center [376, 74] width 4 height 4
checkbox input "true"
click at [331, 51] on div "Reference: 5PNC47SCXTBY5-6f94b86e5" at bounding box center [269, 50] width 384 height 7
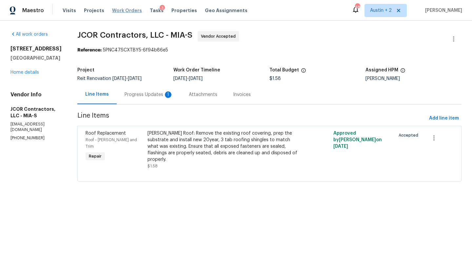
click at [124, 8] on span "Work Orders" at bounding box center [127, 10] width 30 height 7
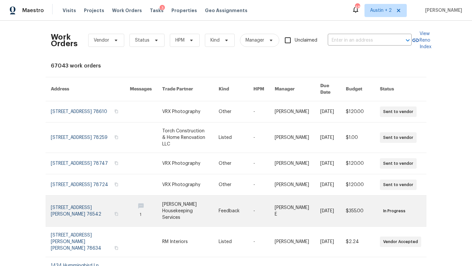
scroll to position [107, 0]
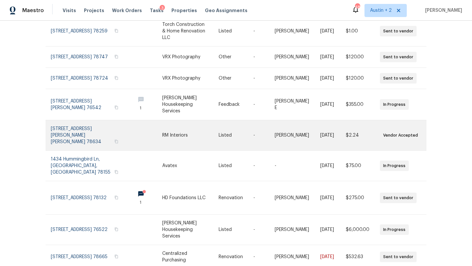
click at [80, 126] on link at bounding box center [90, 135] width 79 height 30
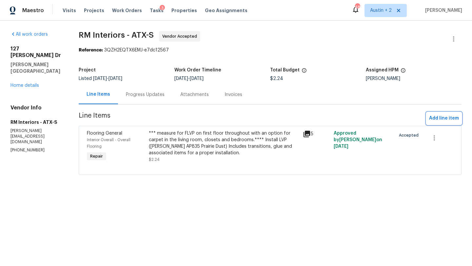
click at [454, 120] on span "Add line item" at bounding box center [444, 118] width 30 height 8
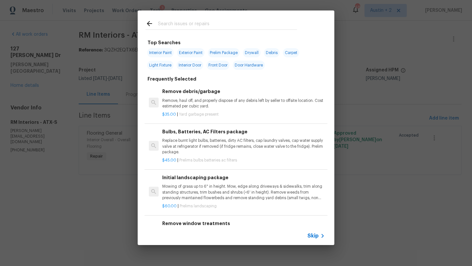
click at [201, 25] on input "text" at bounding box center [227, 25] width 139 height 10
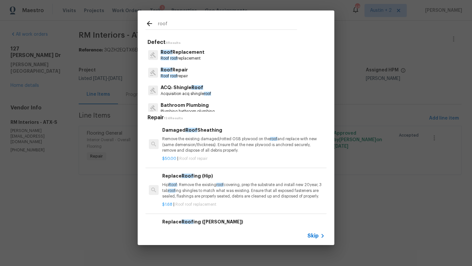
type input "roof"
click at [189, 90] on p "ACQ: Shingle Roof" at bounding box center [186, 87] width 50 height 7
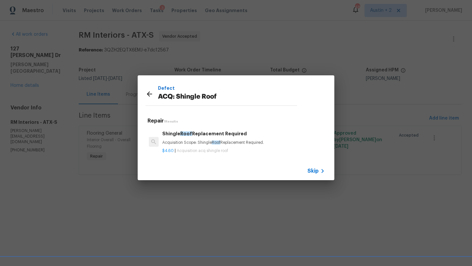
click at [246, 135] on h6 "Shingle Roof Replacement Required" at bounding box center [243, 133] width 163 height 7
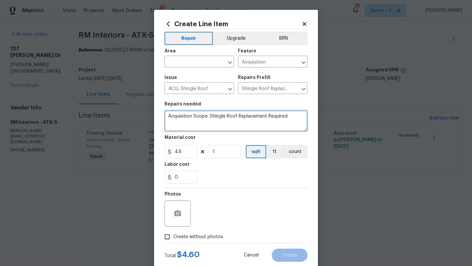
drag, startPoint x: 299, startPoint y: 119, endPoint x: 90, endPoint y: 92, distance: 209.8
click at [90, 92] on div "Create Line Item Repair Upgrade BRN Area ​ Feature Acquisition ​ Issue ACQ: Shi…" at bounding box center [236, 133] width 472 height 266
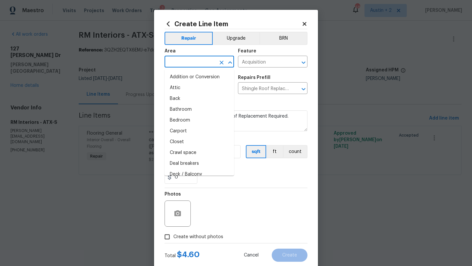
click at [203, 60] on input "text" at bounding box center [190, 62] width 51 height 10
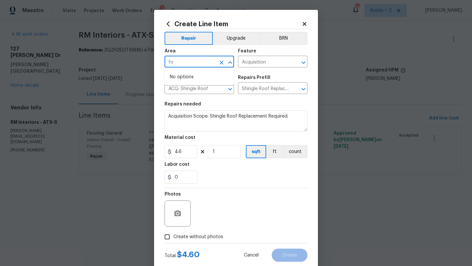
type input "f"
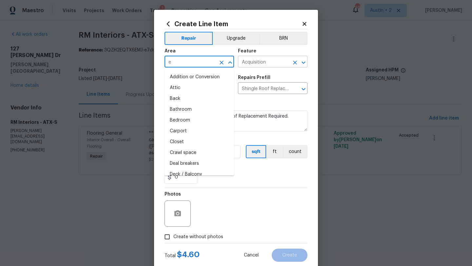
type input "e"
click at [263, 62] on input "Acquisition" at bounding box center [263, 62] width 51 height 10
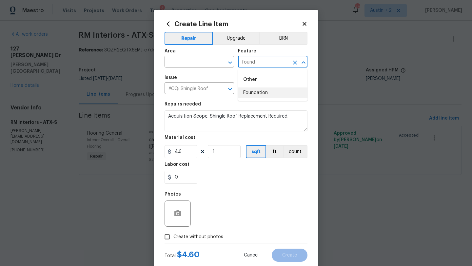
click at [267, 97] on li "Foundation" at bounding box center [272, 93] width 69 height 11
type input "Foundation"
click at [182, 92] on input "ACQ: Shingle Roof" at bounding box center [190, 89] width 51 height 10
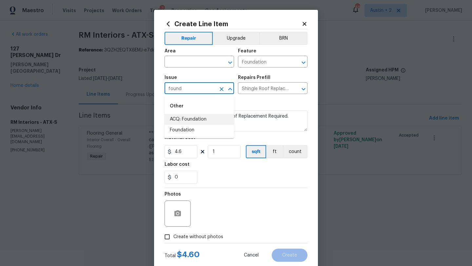
click at [186, 123] on li "ACQ: Foundation" at bounding box center [199, 119] width 69 height 11
type input "ACQ: Foundation"
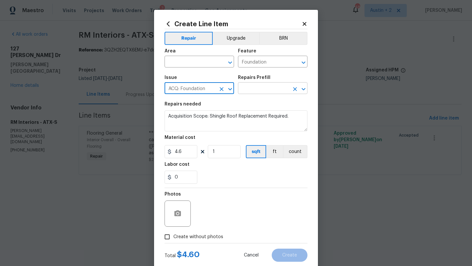
type input "ACQ: Foundation"
click at [260, 89] on input "text" at bounding box center [263, 89] width 51 height 10
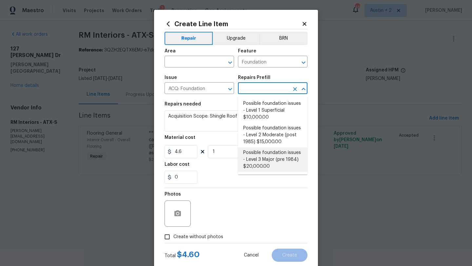
click at [270, 159] on li "Possible foundation issues - Level 3 Major (pre 1984) $20,000.00" at bounding box center [272, 159] width 69 height 25
type input "Acquisition"
type textarea "Possible foundation issues - Level 3 Major: Disclaimer: This is NOT a technical…"
type input "Possible foundation issues - Level 3 Major (pre 1984) $20,000.00"
type input "20000"
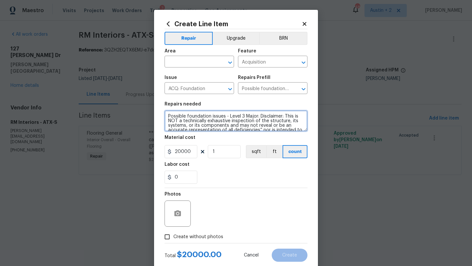
scroll to position [23, 0]
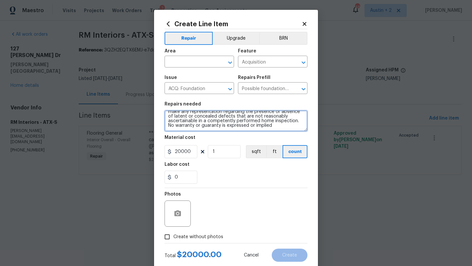
drag, startPoint x: 168, startPoint y: 118, endPoint x: 204, endPoint y: 171, distance: 64.2
click at [204, 171] on section "Repairs needed Possible foundation issues - Level 3 Major: Disclaimer: This is …" at bounding box center [236, 143] width 143 height 90
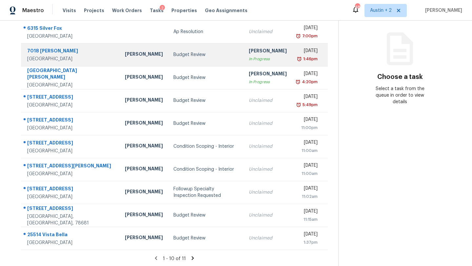
scroll to position [75, 0]
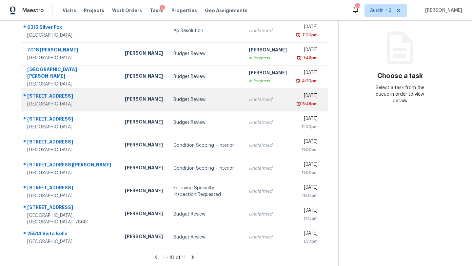
click at [173, 103] on div "Budget Review" at bounding box center [205, 99] width 65 height 7
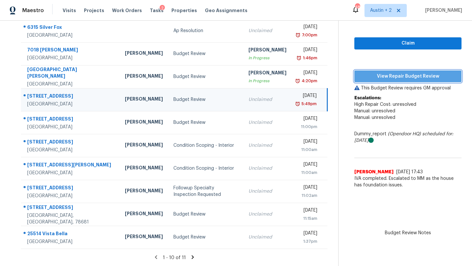
click at [374, 73] on span "View Repair Budget Review" at bounding box center [408, 76] width 97 height 8
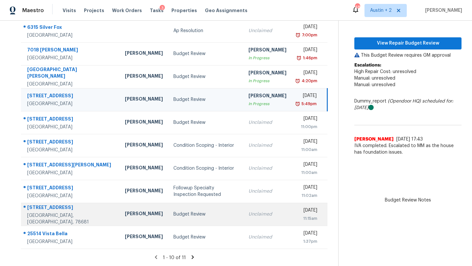
click at [173, 213] on div "Budget Review" at bounding box center [205, 214] width 65 height 7
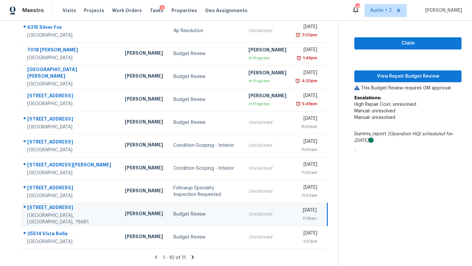
click at [192, 257] on icon at bounding box center [193, 257] width 2 height 4
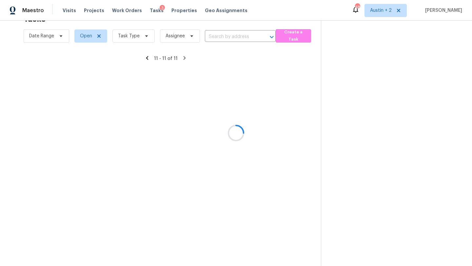
scroll to position [21, 0]
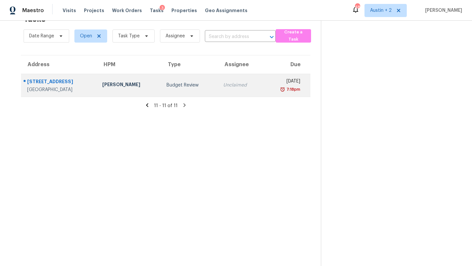
click at [172, 87] on div "Budget Review" at bounding box center [189, 85] width 46 height 7
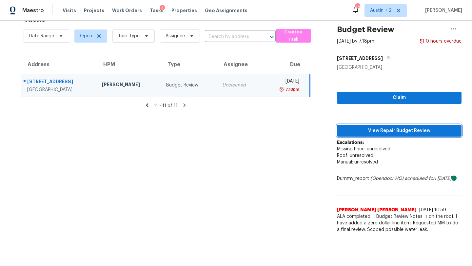
click at [381, 131] on span "View Repair Budget Review" at bounding box center [399, 131] width 114 height 8
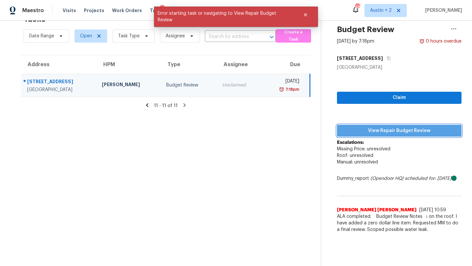
click at [380, 134] on span "View Repair Budget Review" at bounding box center [399, 131] width 114 height 8
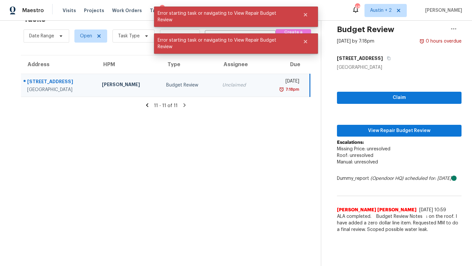
click at [43, 83] on div "[STREET_ADDRESS]" at bounding box center [59, 82] width 64 height 8
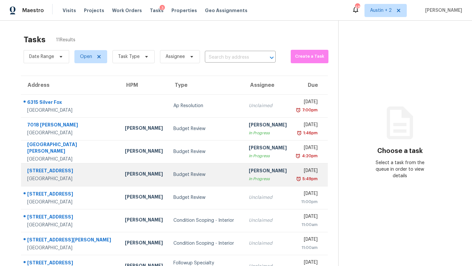
scroll to position [75, 0]
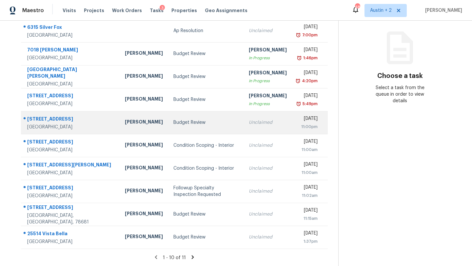
click at [173, 122] on div "Budget Review" at bounding box center [205, 122] width 65 height 7
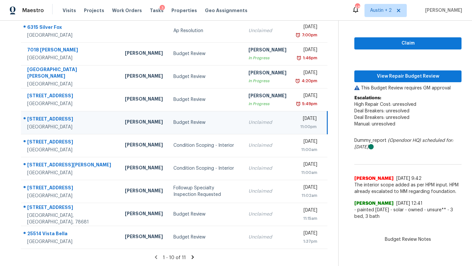
click at [190, 256] on icon at bounding box center [193, 257] width 6 height 6
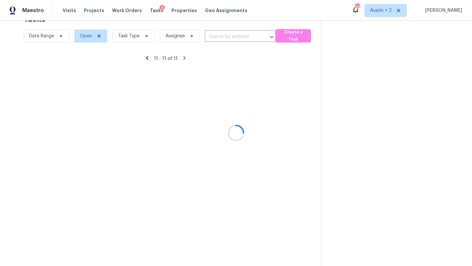
scroll to position [21, 0]
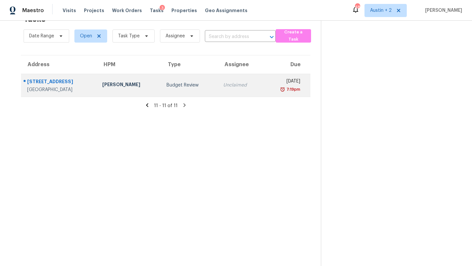
click at [161, 85] on td "Budget Review" at bounding box center [189, 85] width 56 height 23
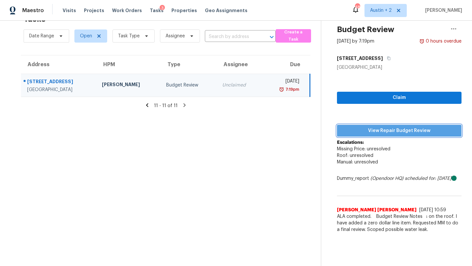
click at [357, 129] on span "View Repair Budget Review" at bounding box center [399, 131] width 114 height 8
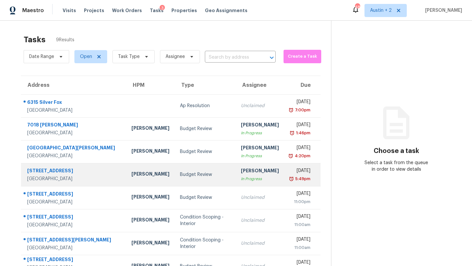
scroll to position [40, 0]
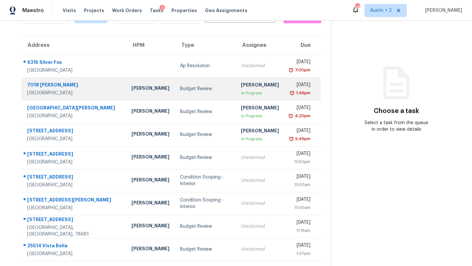
click at [180, 92] on div "Budget Review" at bounding box center [205, 89] width 50 height 7
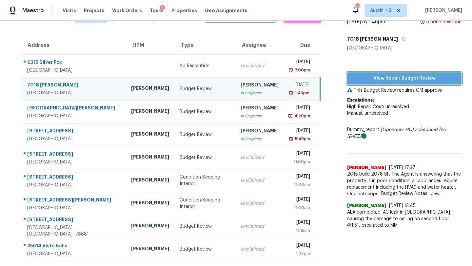
click at [401, 82] on span "View Repair Budget Review" at bounding box center [404, 78] width 104 height 8
click at [152, 11] on span "Tasks" at bounding box center [157, 10] width 14 height 5
